Goal: Communication & Community: Answer question/provide support

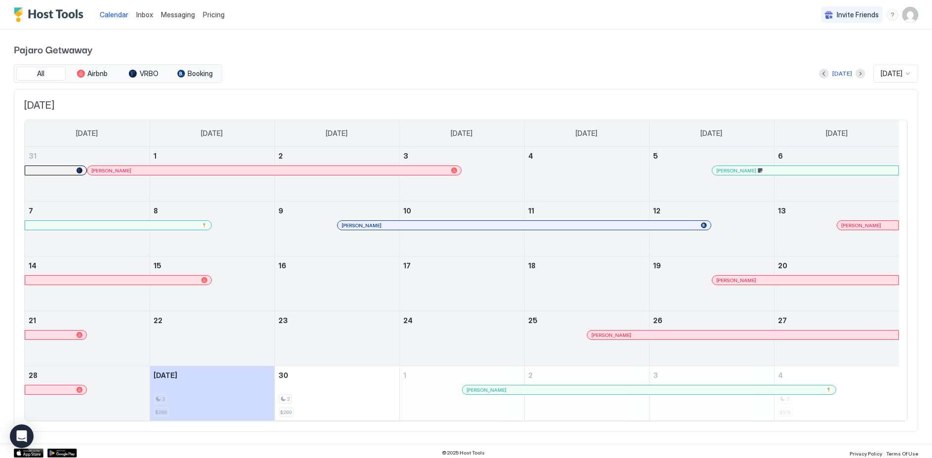
click at [182, 15] on span "Messaging" at bounding box center [178, 14] width 34 height 8
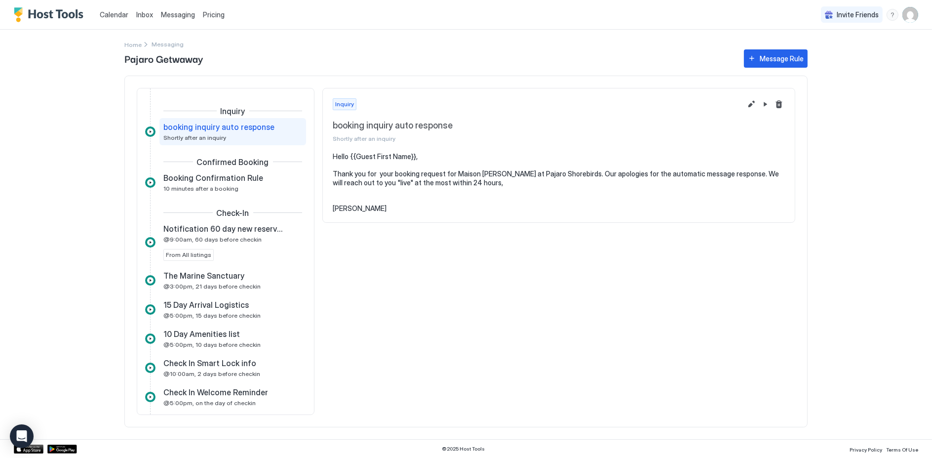
click at [147, 14] on span "Inbox" at bounding box center [144, 14] width 17 height 8
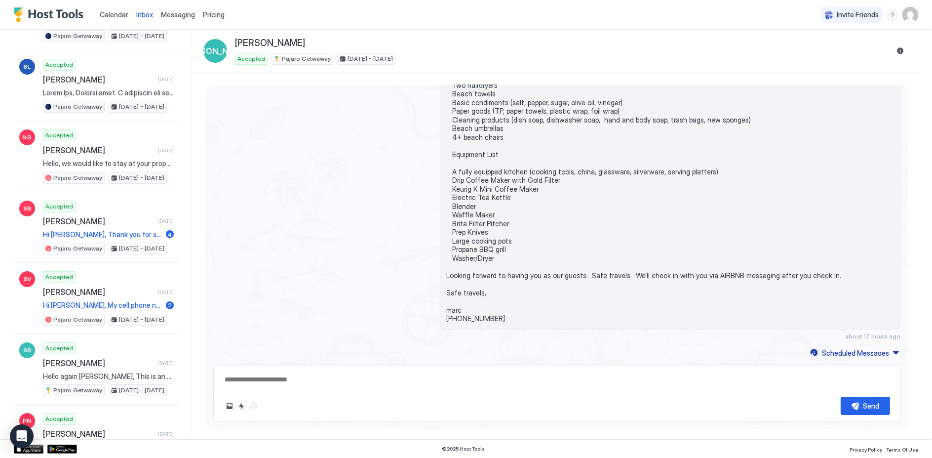
scroll to position [329, 0]
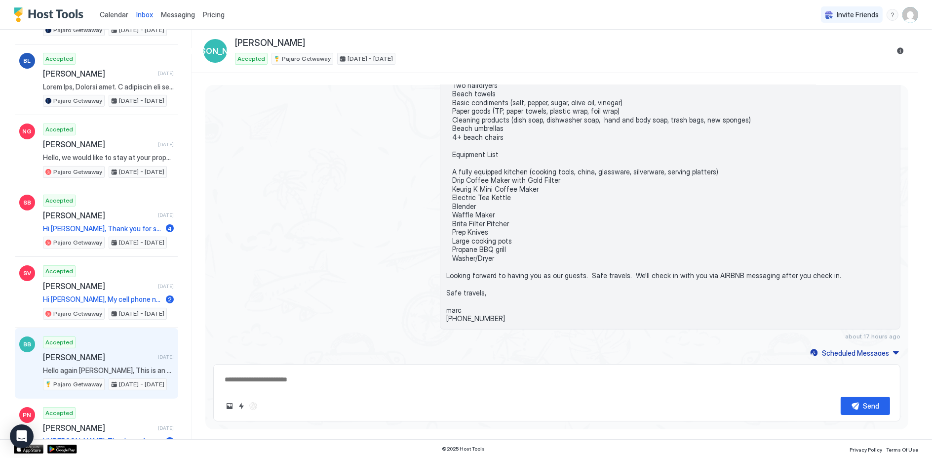
click at [72, 352] on span "[PERSON_NAME]" at bounding box center [98, 357] width 111 height 10
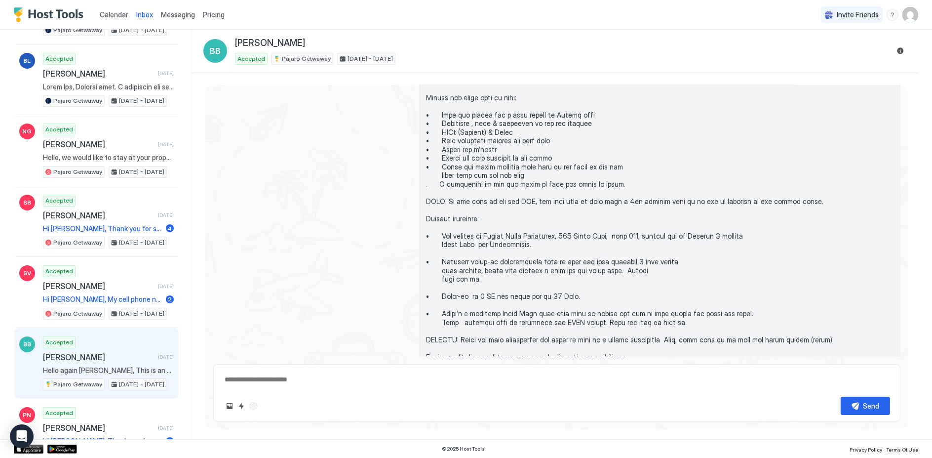
scroll to position [518, 0]
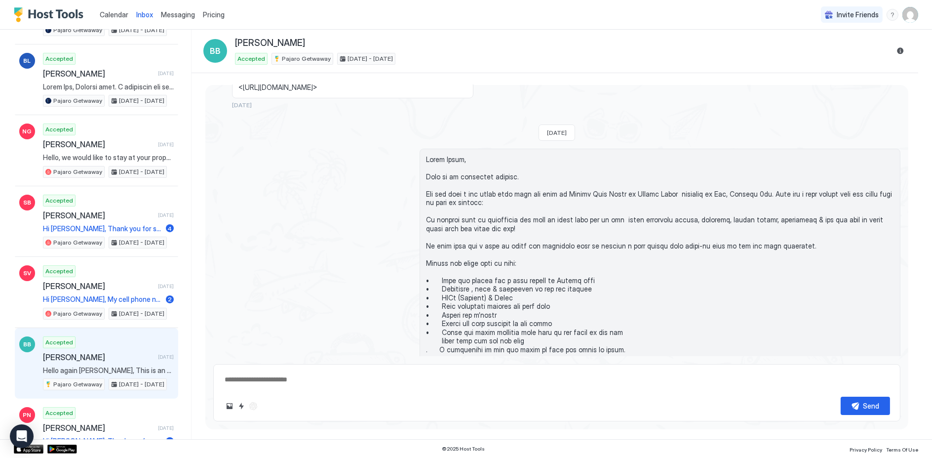
type textarea "*"
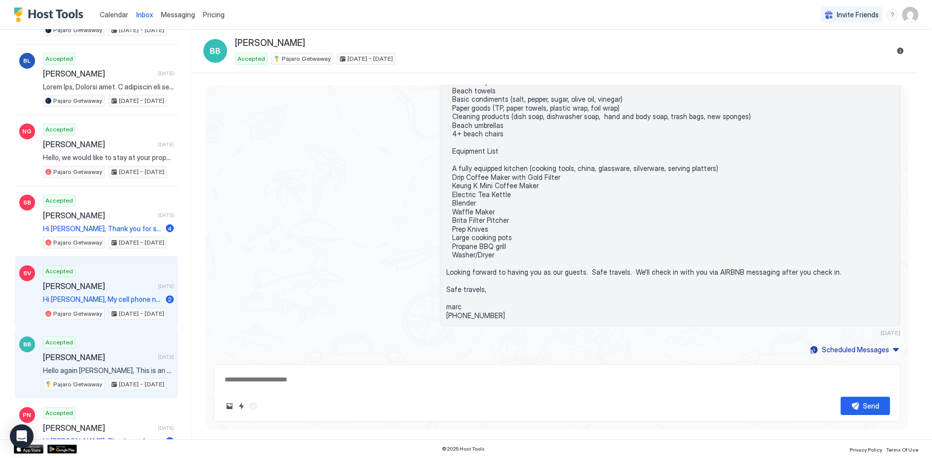
scroll to position [0, 0]
